Goal: Task Accomplishment & Management: Use online tool/utility

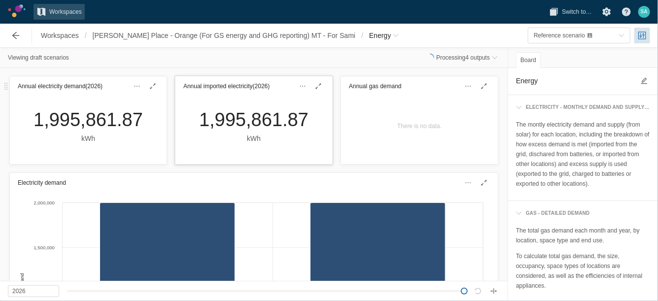
click at [218, 116] on div "1,995,861.87" at bounding box center [253, 119] width 109 height 23
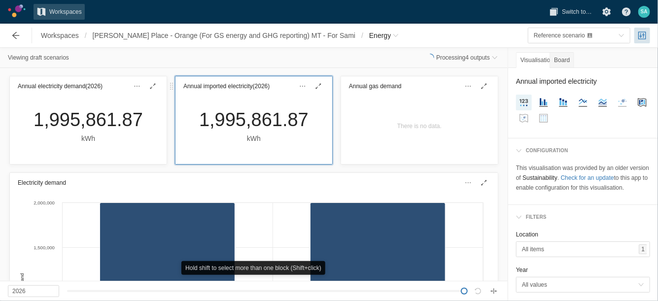
click at [232, 87] on h3 "Annual imported electricity (2026)" at bounding box center [226, 86] width 86 height 10
click at [581, 80] on h2 "Annual imported electricity" at bounding box center [583, 81] width 134 height 11
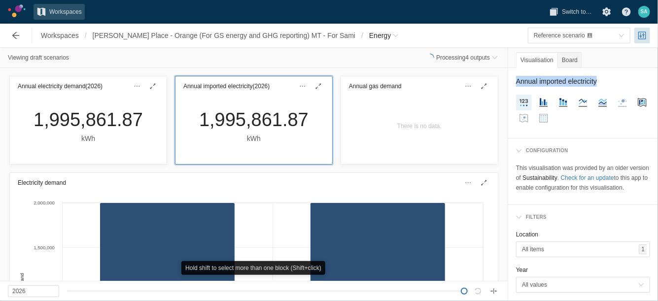
copy div "Annual imported electricity"
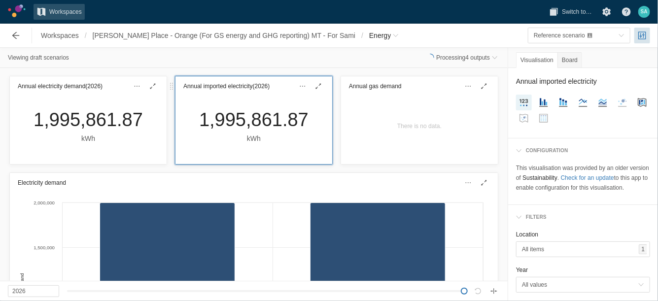
click at [222, 117] on div "1,995,861.87" at bounding box center [253, 119] width 109 height 23
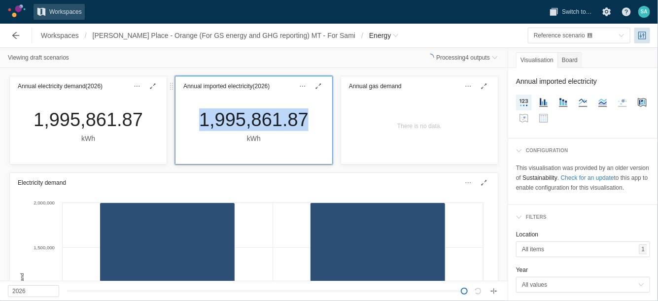
copy div "1,995,861.87"
click at [615, 36] on span "Reference scenario" at bounding box center [576, 36] width 85 height 10
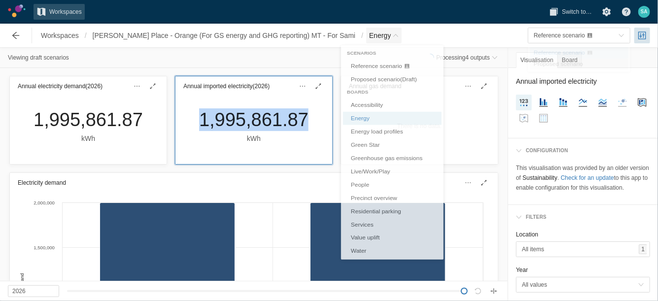
click at [393, 33] on span "Breadcrumb" at bounding box center [396, 36] width 6 height 6
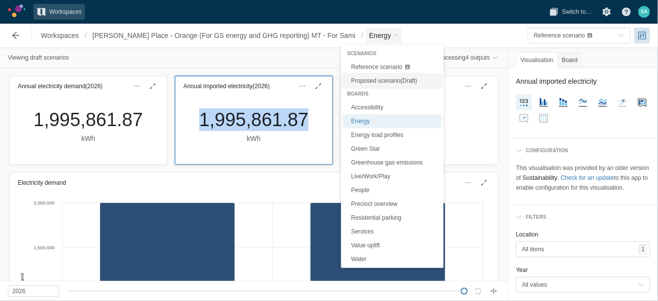
click at [367, 78] on span "Proposed scenario (Draft)" at bounding box center [384, 80] width 66 height 7
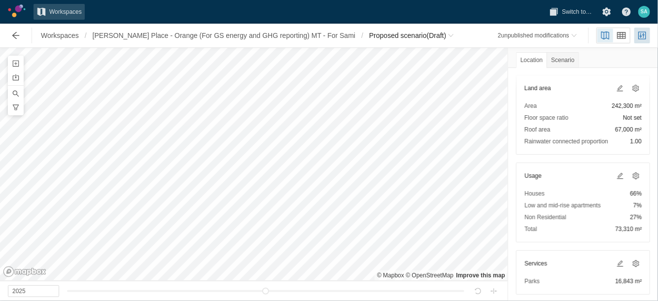
scroll to position [116, 0]
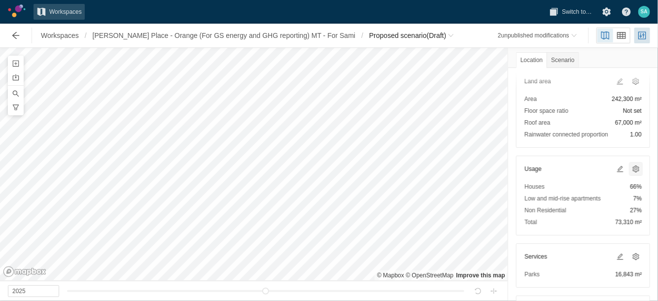
click at [632, 166] on span at bounding box center [636, 169] width 8 height 8
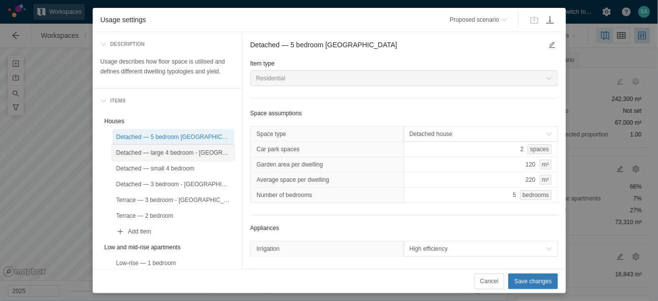
click at [170, 155] on div "Detached — large 4 bedroom - [GEOGRAPHIC_DATA]" at bounding box center [173, 153] width 114 height 10
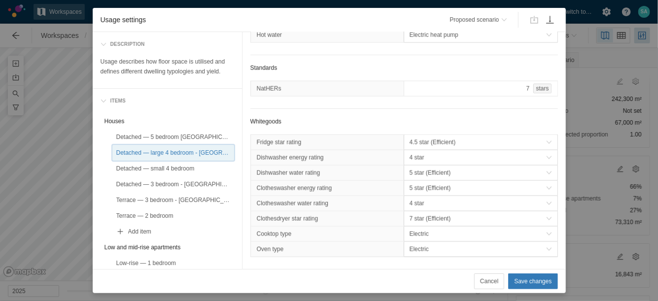
scroll to position [601, 0]
click at [489, 279] on span "Cancel" at bounding box center [489, 281] width 18 height 10
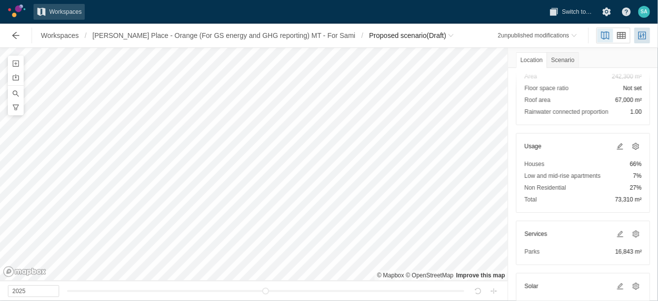
scroll to position [148, 0]
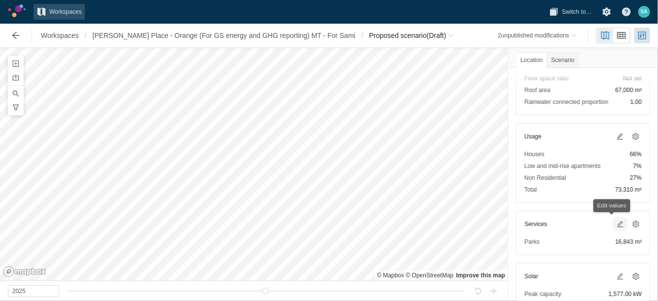
click at [616, 223] on span at bounding box center [620, 224] width 8 height 8
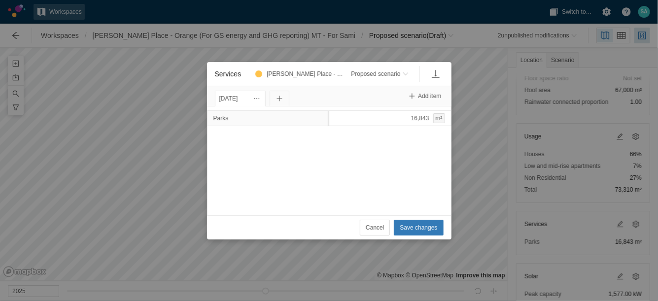
click at [402, 112] on div "16,843 m²" at bounding box center [390, 118] width 123 height 16
click at [377, 227] on span "Cancel" at bounding box center [375, 228] width 18 height 10
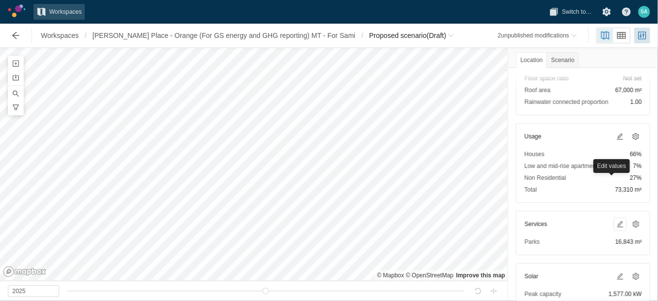
scroll to position [264, 0]
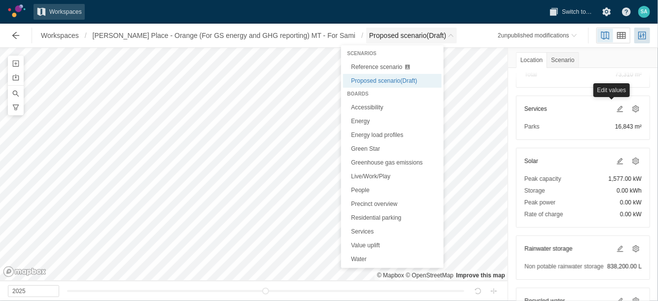
click at [433, 37] on span "Proposed scenario (Draft)" at bounding box center [411, 36] width 91 height 16
click at [359, 122] on link "Energy" at bounding box center [392, 121] width 99 height 14
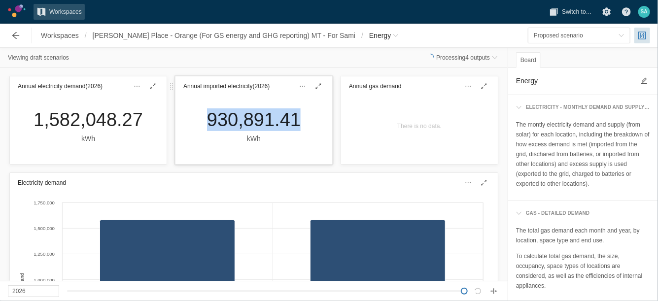
drag, startPoint x: 197, startPoint y: 119, endPoint x: 293, endPoint y: 126, distance: 95.9
click at [293, 126] on div "930,891.41 kWh" at bounding box center [253, 130] width 157 height 68
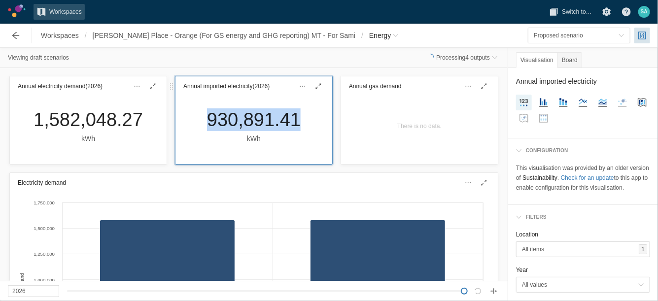
copy div "930,891.41"
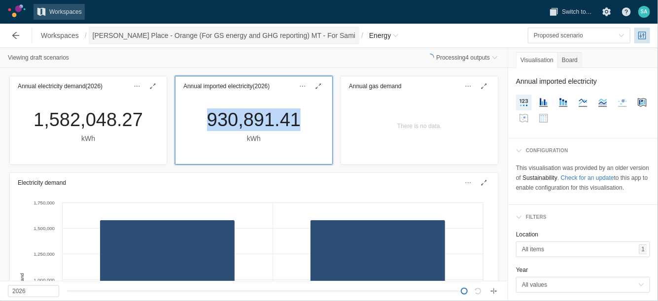
click at [307, 39] on span "[PERSON_NAME] Place - Orange (For GS energy and GHG reporting) MT - For Sami" at bounding box center [224, 36] width 263 height 10
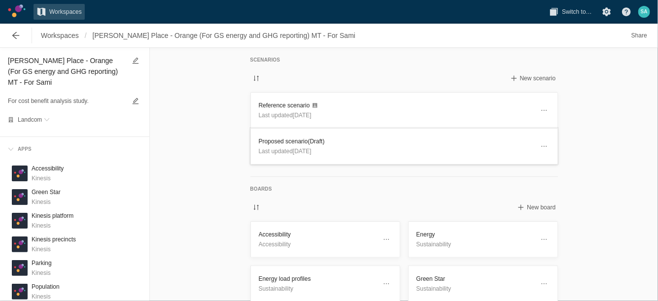
click at [294, 140] on h3 "Proposed scenario (Draft)" at bounding box center [396, 142] width 275 height 10
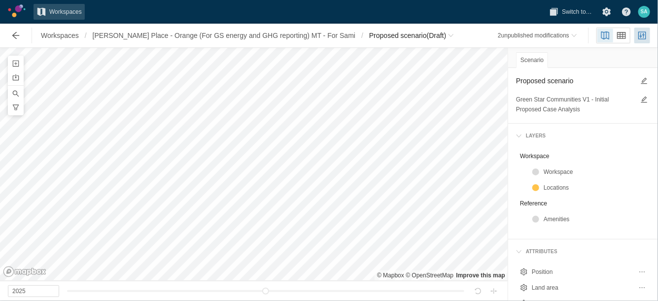
click at [561, 79] on textarea "Proposed scenario" at bounding box center [575, 81] width 118 height 12
type textarea "Package 2"
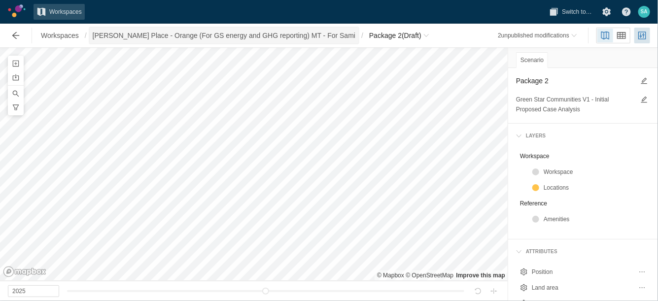
click at [274, 39] on span "[PERSON_NAME] Place - Orange (For GS energy and GHG reporting) MT - For Sami" at bounding box center [224, 36] width 263 height 10
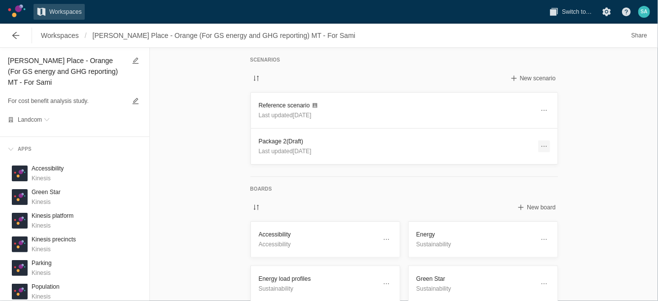
click at [539, 140] on span at bounding box center [544, 146] width 12 height 12
click at [479, 162] on div "Duplicate" at bounding box center [494, 163] width 99 height 14
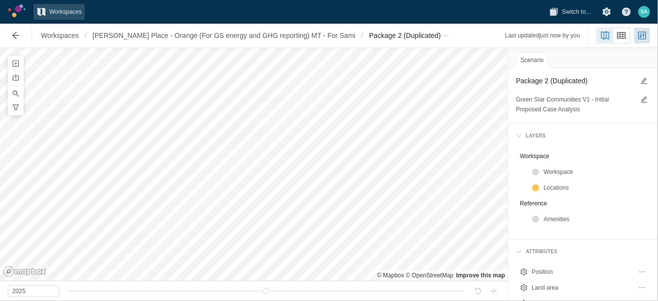
click at [595, 81] on textarea "Package 2 (Duplicated)" at bounding box center [575, 81] width 118 height 12
type textarea "Package 1"
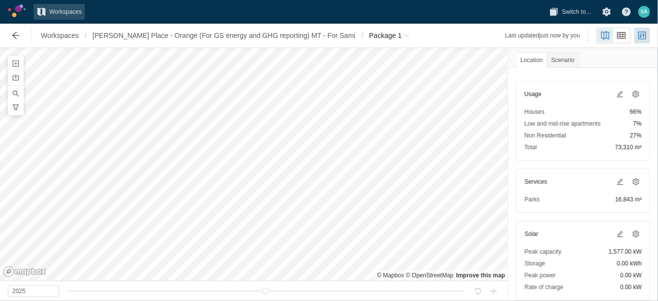
scroll to position [225, 0]
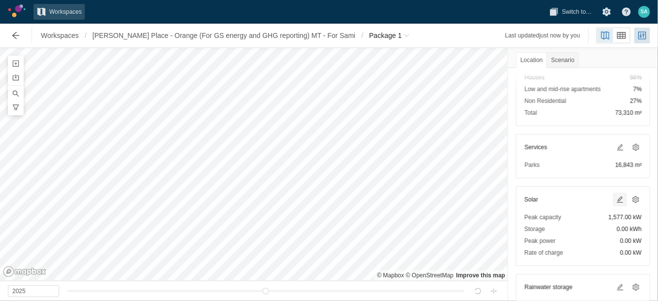
click at [616, 199] on span at bounding box center [620, 200] width 8 height 8
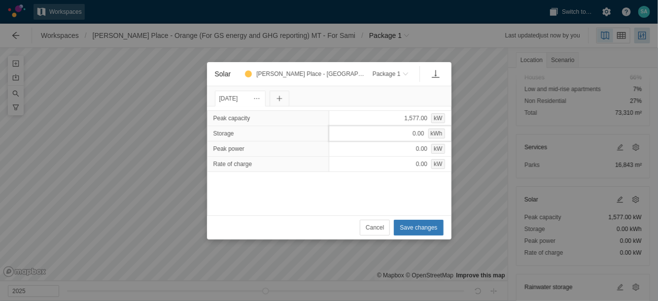
click at [393, 136] on div "0.00 kWh" at bounding box center [390, 134] width 123 height 16
type input "10"
click at [417, 224] on span "Save changes" at bounding box center [418, 228] width 37 height 10
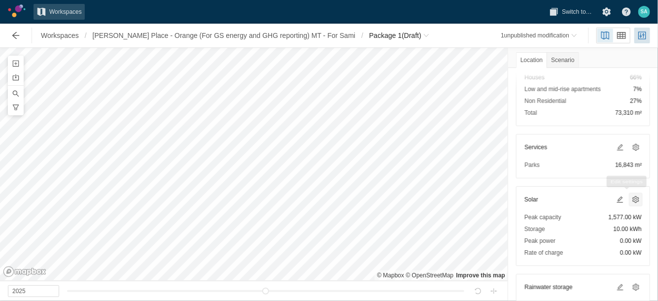
click at [632, 196] on span at bounding box center [636, 200] width 8 height 8
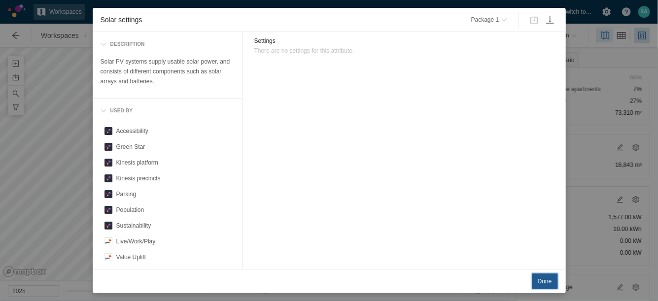
click at [548, 284] on span "Done" at bounding box center [545, 281] width 14 height 10
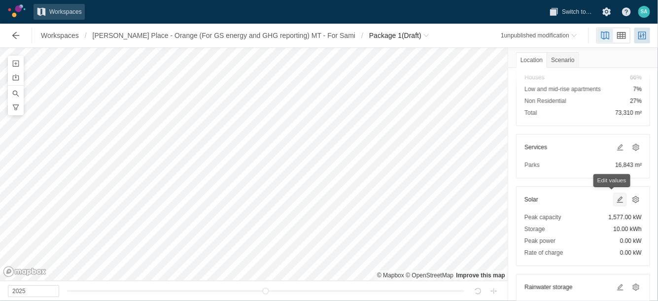
click at [616, 200] on span at bounding box center [620, 200] width 8 height 8
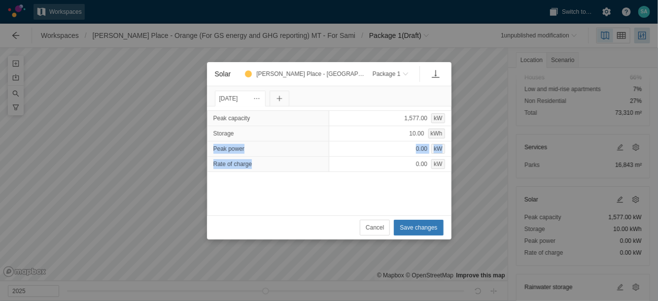
drag, startPoint x: 255, startPoint y: 163, endPoint x: 210, endPoint y: 146, distance: 47.6
click at [210, 146] on div "Peak capacity 1,577.00 kW Storage 10.00 kWh Peak power 0.00 kW Rate of charge 0…" at bounding box center [329, 141] width 244 height 61
click at [210, 146] on div "Peak power" at bounding box center [268, 148] width 122 height 15
click at [216, 147] on span "Peak power" at bounding box center [228, 149] width 31 height 10
drag, startPoint x: 212, startPoint y: 147, endPoint x: 253, endPoint y: 162, distance: 44.0
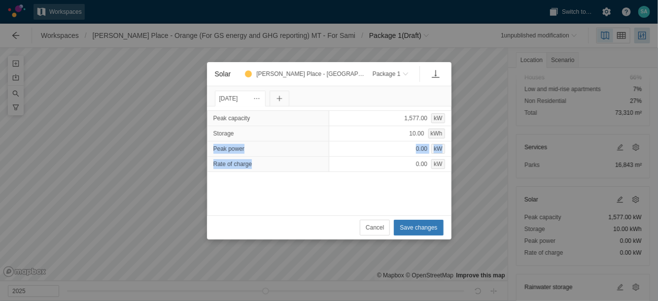
click at [253, 162] on div "Peak capacity 1,577.00 kW Storage 10.00 kWh Peak power 0.00 kW Rate of charge 0…" at bounding box center [329, 141] width 244 height 61
copy div "Peak power 0.00 kW Rate of charge"
click at [372, 223] on span "Cancel" at bounding box center [375, 228] width 18 height 10
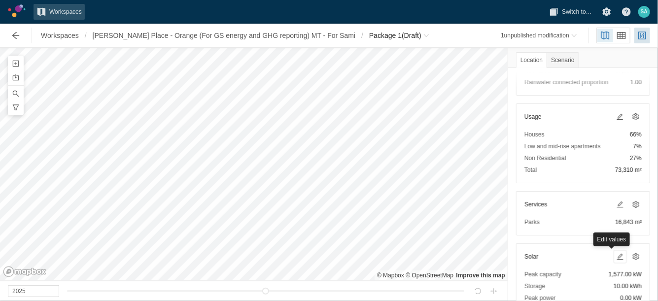
scroll to position [166, 0]
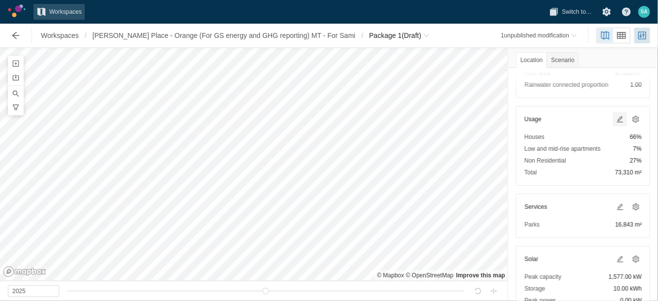
click at [616, 118] on span at bounding box center [620, 119] width 8 height 8
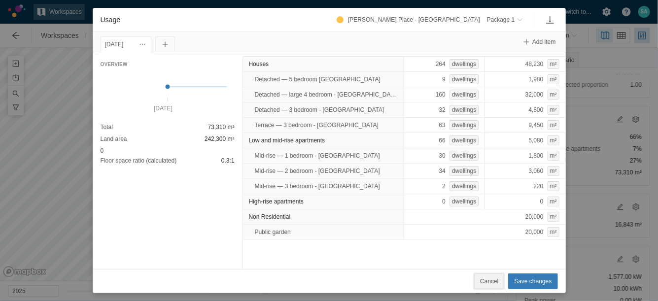
click at [492, 284] on span "Cancel" at bounding box center [489, 281] width 18 height 10
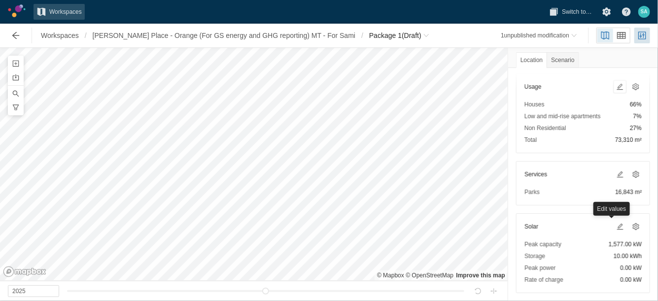
scroll to position [199, 0]
click at [616, 227] on span at bounding box center [620, 226] width 8 height 8
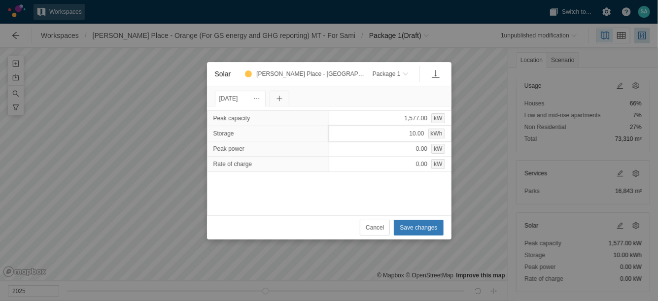
click at [383, 133] on div "10.00 kWh" at bounding box center [390, 134] width 123 height 16
type input "2640"
click at [422, 225] on span "Save changes" at bounding box center [418, 228] width 37 height 10
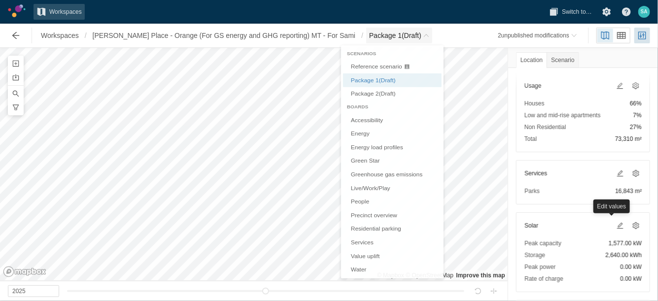
click at [423, 37] on span "Breadcrumb" at bounding box center [426, 36] width 6 height 6
click at [364, 134] on link "Energy" at bounding box center [392, 135] width 99 height 14
